Goal: Information Seeking & Learning: Learn about a topic

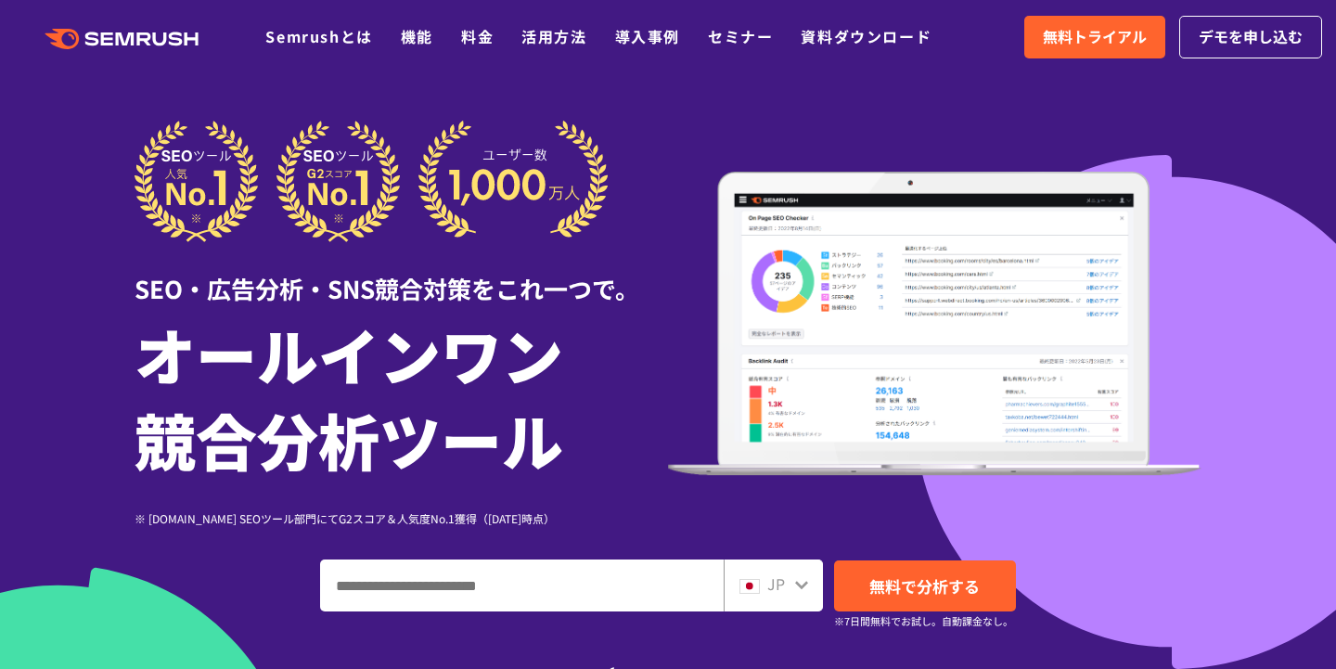
scroll to position [31, 0]
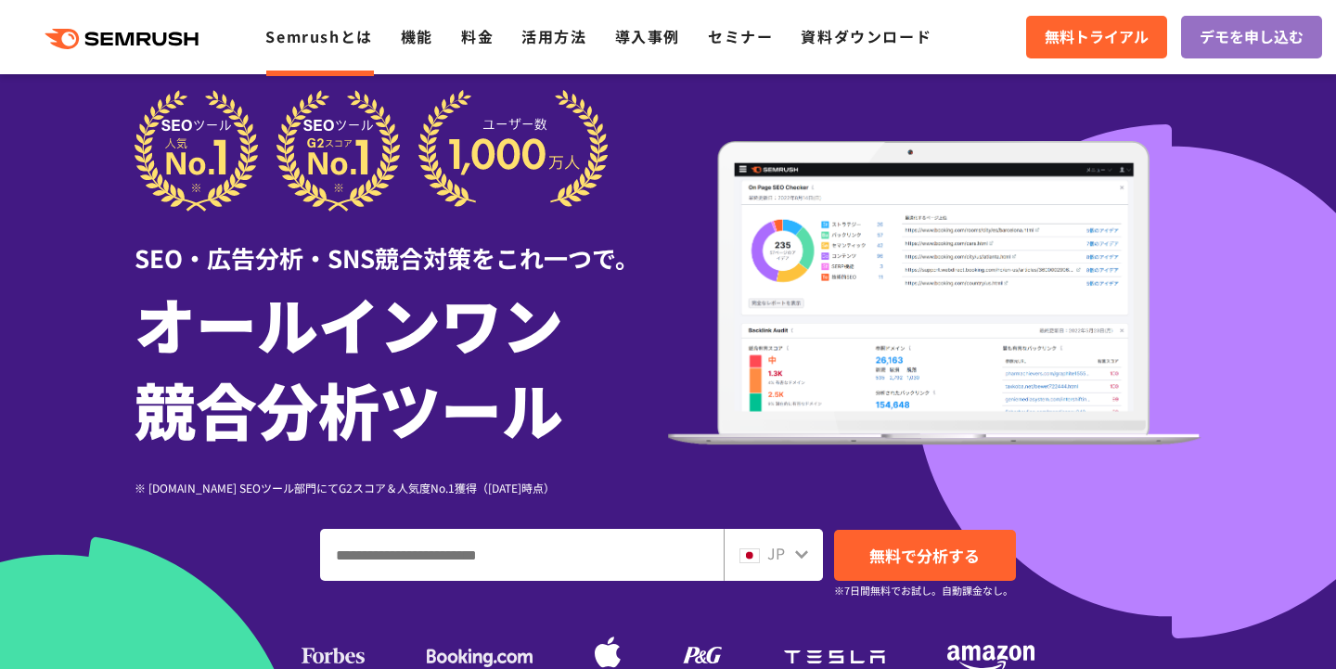
click at [327, 36] on link "Semrushとは" at bounding box center [318, 36] width 107 height 22
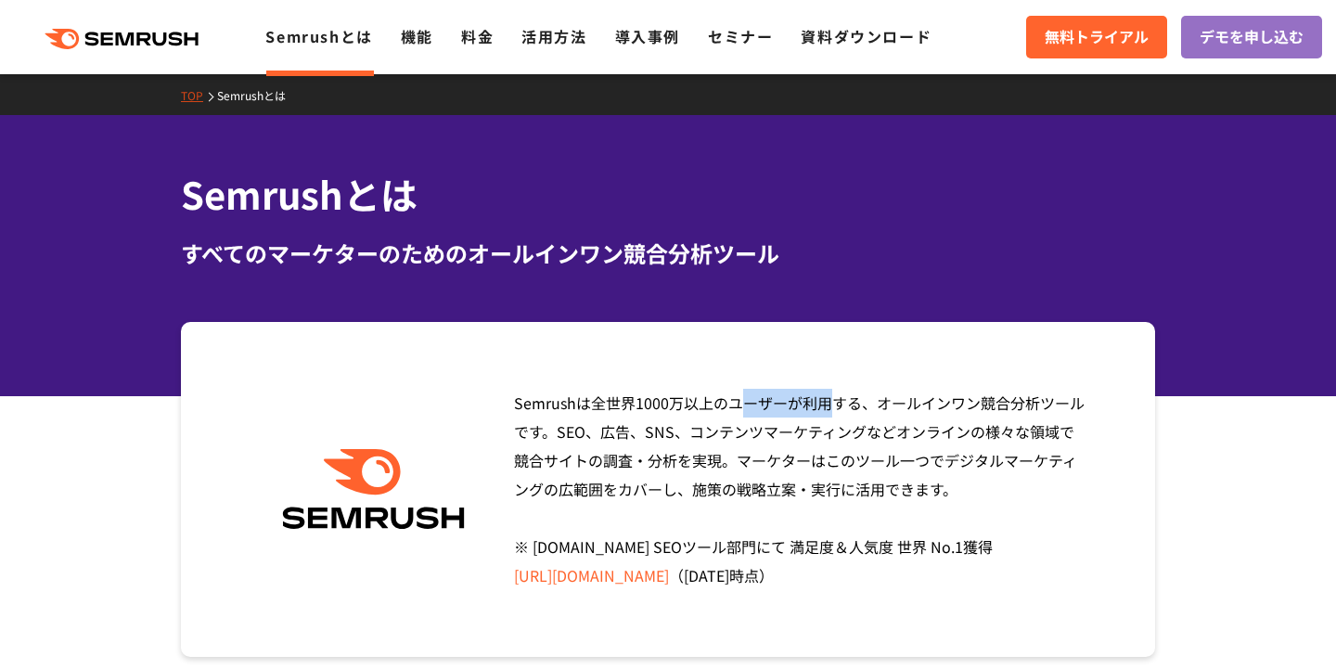
drag, startPoint x: 519, startPoint y: 401, endPoint x: 574, endPoint y: 403, distance: 54.8
click at [574, 403] on span "Semrushは全世界[DATE]万以上のユーザーが利用する、オールインワン競合分析ツールです。SEO、広告、SNS、コンテンツマーケティングなどオンラインの…" at bounding box center [799, 489] width 571 height 195
click at [498, 404] on div "Semrushは全世界[DATE]万以上のユーザーが利用する、オールインワン競合分析ツールです。SEO、広告、SNS、コンテンツマーケティングなどオンラインの…" at bounding box center [668, 489] width 974 height 335
drag, startPoint x: 510, startPoint y: 401, endPoint x: 572, endPoint y: 404, distance: 61.3
click at [572, 404] on div "Semrushは全世界[DATE]万以上のユーザーが利用する、オールインワン競合分析ツールです。SEO、広告、SNS、コンテンツマーケティングなどオンラインの…" at bounding box center [794, 489] width 588 height 201
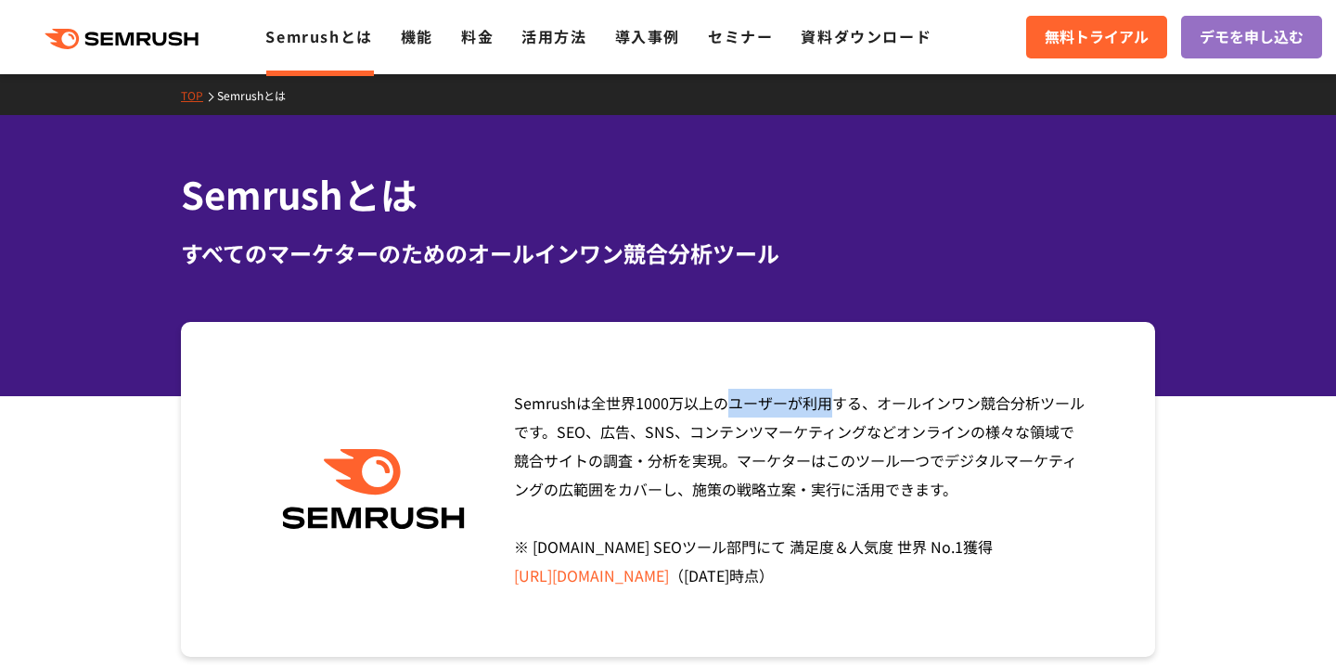
copy span "Semrush"
click at [1049, 34] on span "無料トライアル" at bounding box center [1097, 37] width 104 height 24
click at [208, 58] on div ".cls {fill: #FF642D;} .cls {fill: #FF642D;} Semrushとは 機能 料金 活用方法 導入事例 セミナー 資料ダウ…" at bounding box center [668, 37] width 1336 height 56
click at [182, 30] on icon ".cls {fill: #FF642D;}" at bounding box center [124, 39] width 210 height 20
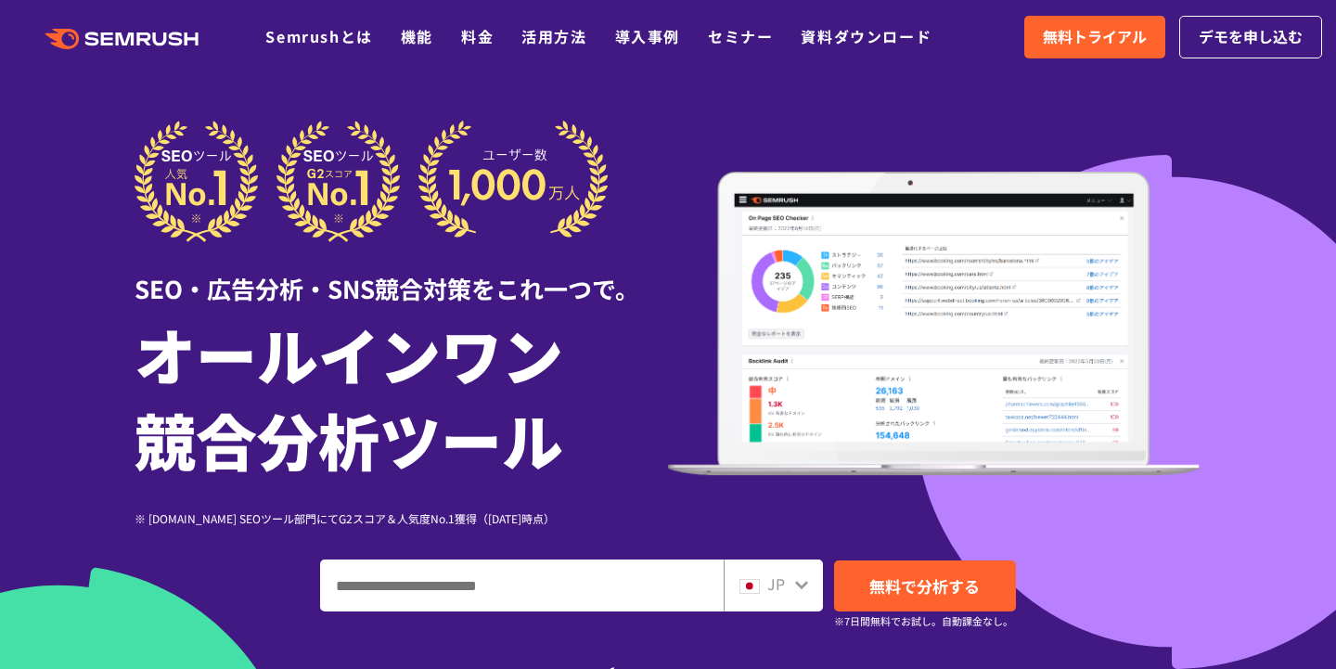
click at [609, 599] on input "ドメイン、キーワードまたはURLを入力してください" at bounding box center [522, 586] width 402 height 50
paste input "*******"
type input "*"
paste input "**********"
type input "**********"
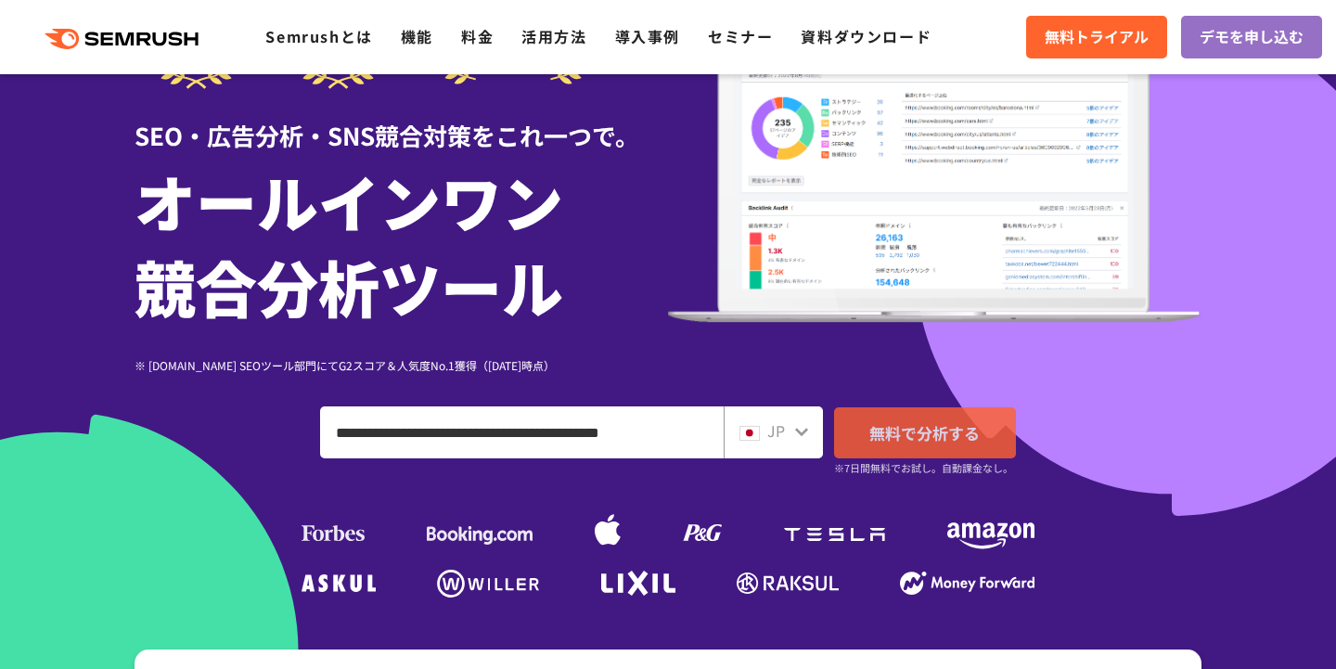
scroll to position [381, 0]
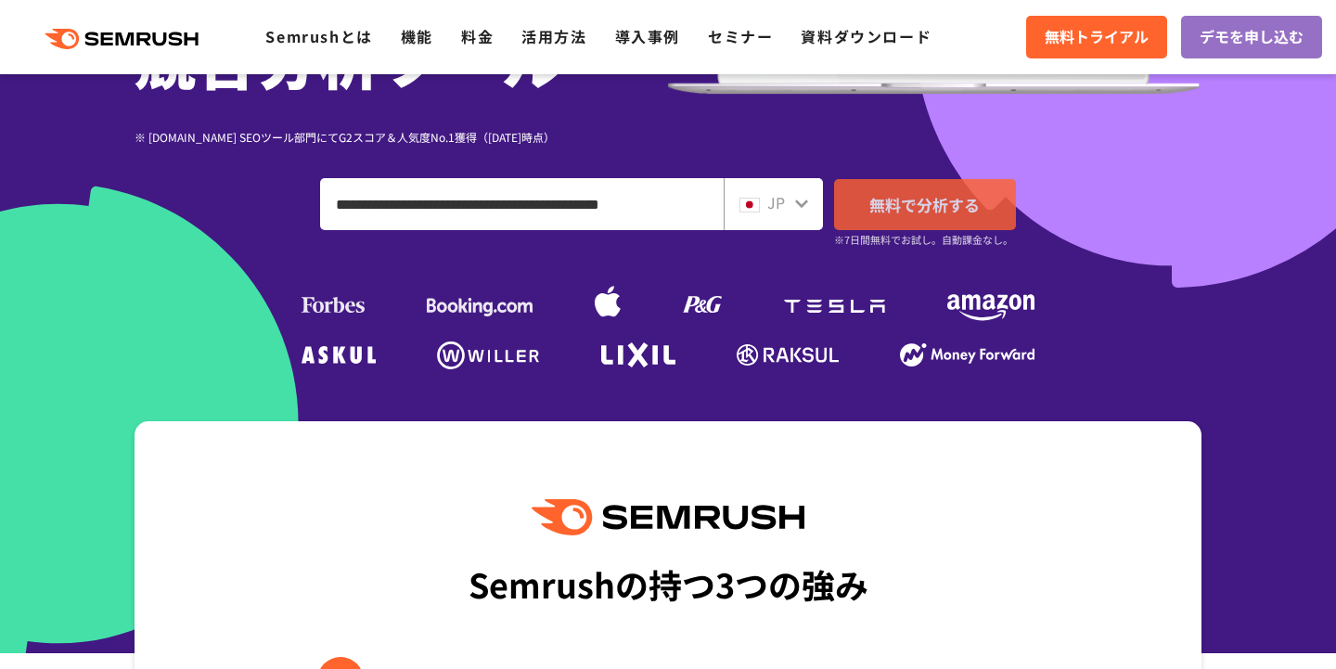
click at [969, 200] on span "無料で分析する" at bounding box center [925, 204] width 110 height 23
